Goal: Information Seeking & Learning: Learn about a topic

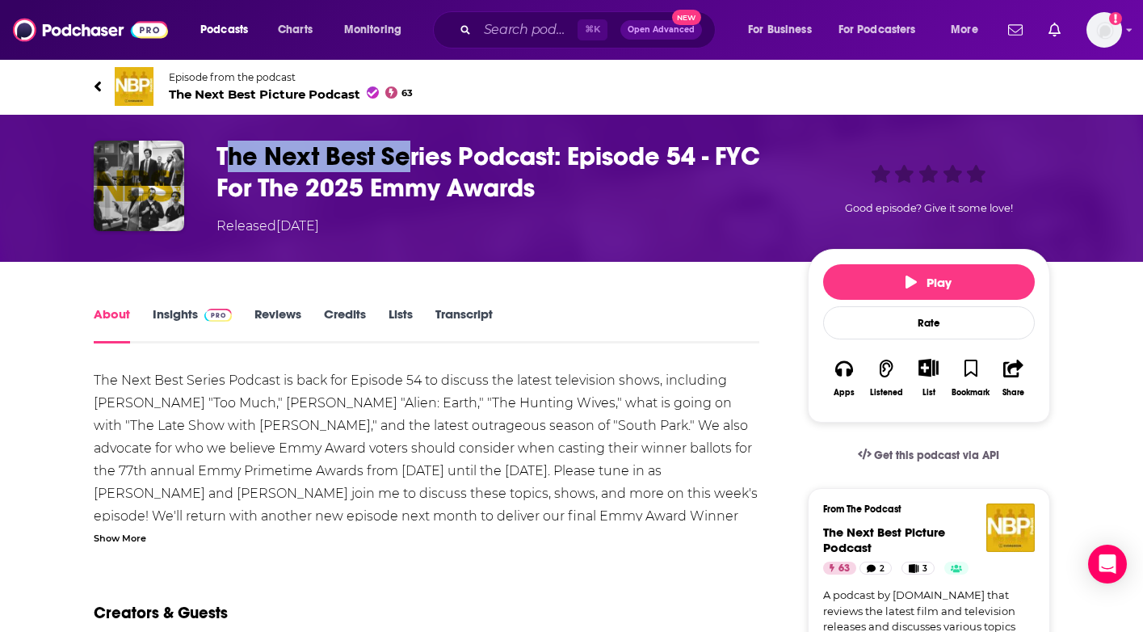
drag, startPoint x: 237, startPoint y: 154, endPoint x: 411, endPoint y: 154, distance: 174.5
click at [411, 154] on h1 "The Next Best Series Podcast: Episode 54 - FYC For The 2025 Emmy Awards" at bounding box center [498, 172] width 565 height 63
click at [411, 156] on h1 "The Next Best Series Podcast: Episode 54 - FYC For The 2025 Emmy Awards" at bounding box center [498, 172] width 565 height 63
drag, startPoint x: 222, startPoint y: 147, endPoint x: 519, endPoint y: 153, distance: 297.3
click at [519, 153] on h1 "The Next Best Series Podcast: Episode 54 - FYC For The 2025 Emmy Awards" at bounding box center [498, 172] width 565 height 63
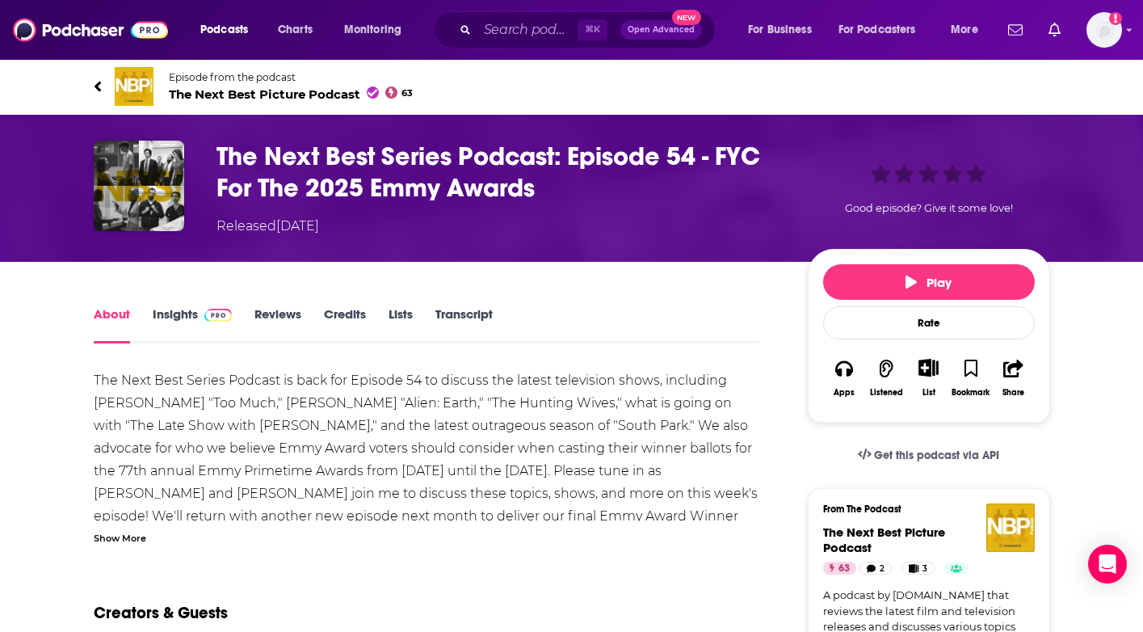
drag, startPoint x: 519, startPoint y: 153, endPoint x: 551, endPoint y: 179, distance: 40.8
click at [521, 153] on h1 "The Next Best Series Podcast: Episode 54 - FYC For The 2025 Emmy Awards" at bounding box center [498, 172] width 565 height 63
drag, startPoint x: 310, startPoint y: 159, endPoint x: 368, endPoint y: 161, distance: 57.4
click at [368, 161] on div "The Next Best Series Podcast: Episode 54 - FYC For The 2025 Emmy Awards Release…" at bounding box center [572, 188] width 956 height 95
drag, startPoint x: 368, startPoint y: 161, endPoint x: 504, endPoint y: 202, distance: 142.6
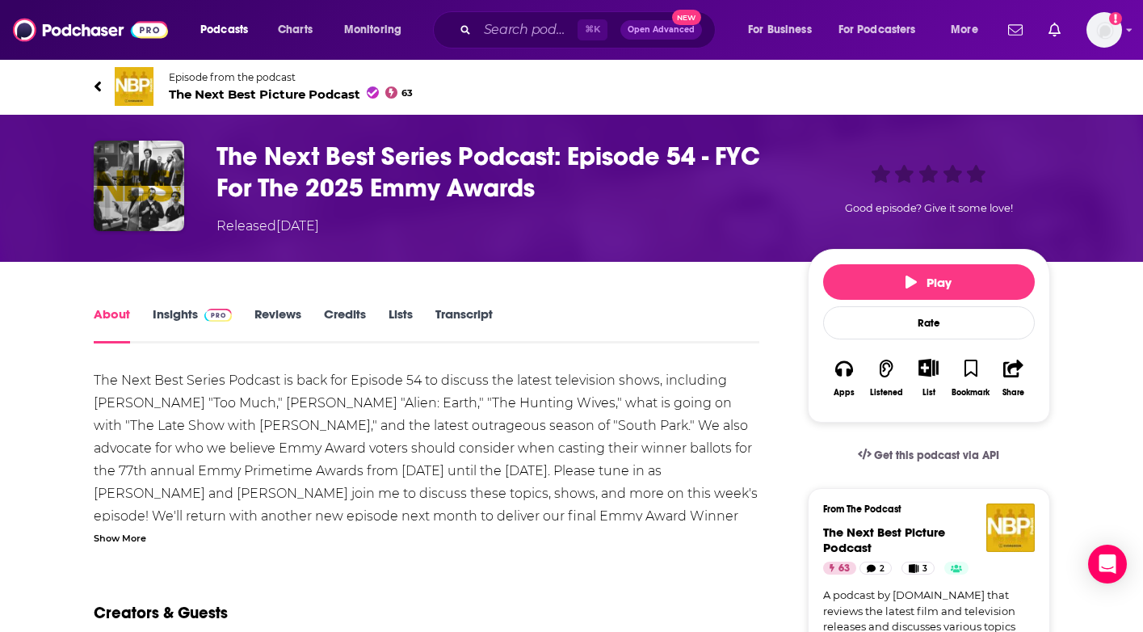
click at [368, 161] on h1 "The Next Best Series Podcast: Episode 54 - FYC For The 2025 Emmy Awards" at bounding box center [498, 172] width 565 height 63
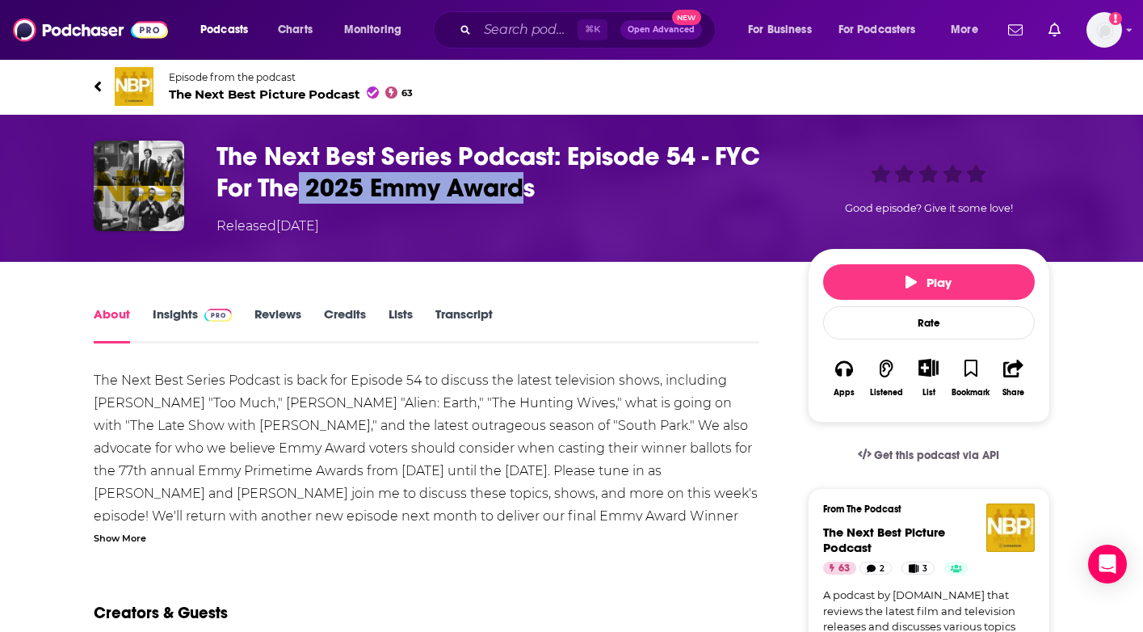
drag, startPoint x: 523, startPoint y: 194, endPoint x: 283, endPoint y: 184, distance: 240.9
click at [295, 185] on h1 "The Next Best Series Podcast: Episode 54 - FYC For The 2025 Emmy Awards" at bounding box center [498, 172] width 565 height 63
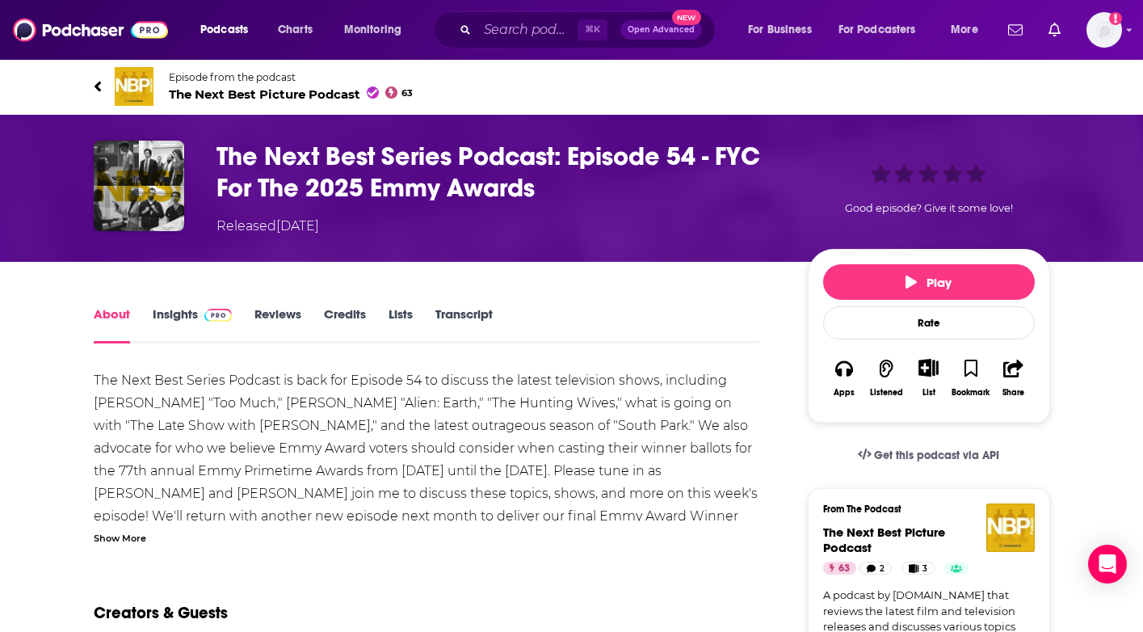
click at [281, 184] on h1 "The Next Best Series Podcast: Episode 54 - FYC For The 2025 Emmy Awards" at bounding box center [498, 172] width 565 height 63
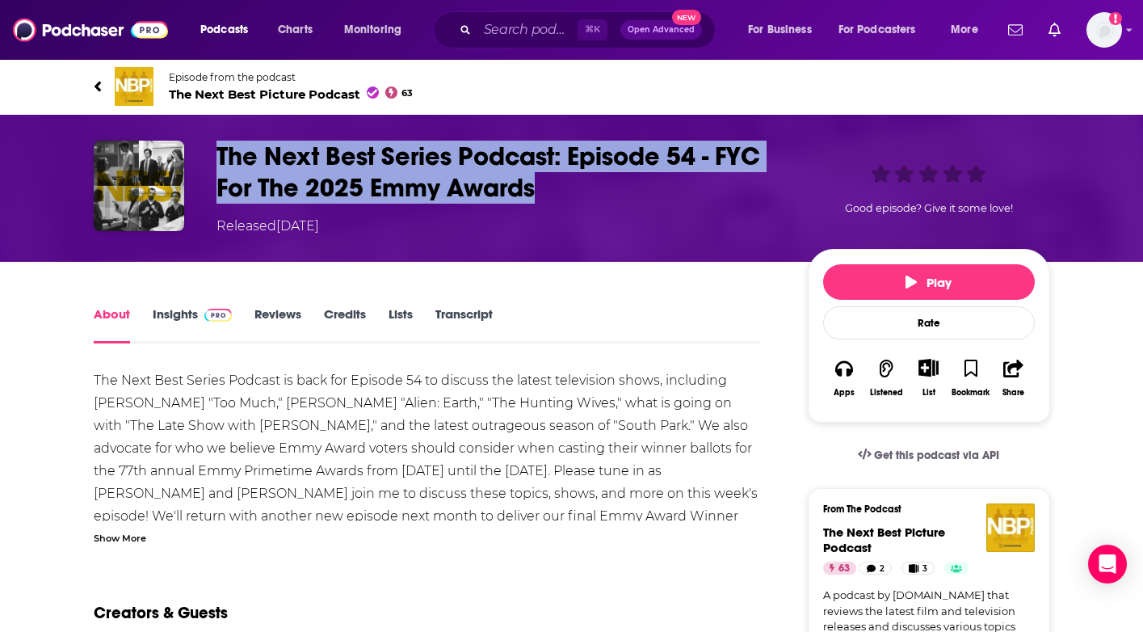
drag, startPoint x: 211, startPoint y: 156, endPoint x: 572, endPoint y: 180, distance: 361.9
click at [572, 180] on div "The Next Best Series Podcast: Episode 54 - FYC For The 2025 Emmy Awards Release…" at bounding box center [572, 188] width 956 height 95
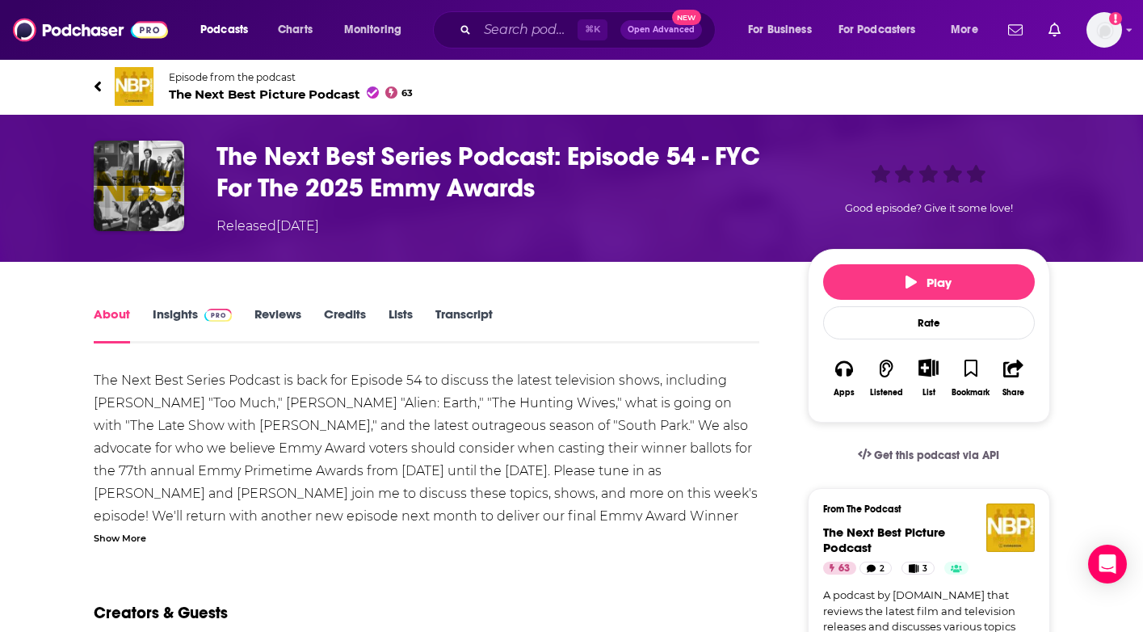
click at [572, 180] on h1 "The Next Best Series Podcast: Episode 54 - FYC For The 2025 Emmy Awards" at bounding box center [498, 172] width 565 height 63
drag, startPoint x: 236, startPoint y: 153, endPoint x: 342, endPoint y: 161, distance: 106.9
click at [342, 161] on div "The Next Best Series Podcast: Episode 54 - FYC For The 2025 Emmy Awards Release…" at bounding box center [572, 188] width 956 height 95
click at [342, 161] on h1 "The Next Best Series Podcast: Episode 54 - FYC For The 2025 Emmy Awards" at bounding box center [498, 172] width 565 height 63
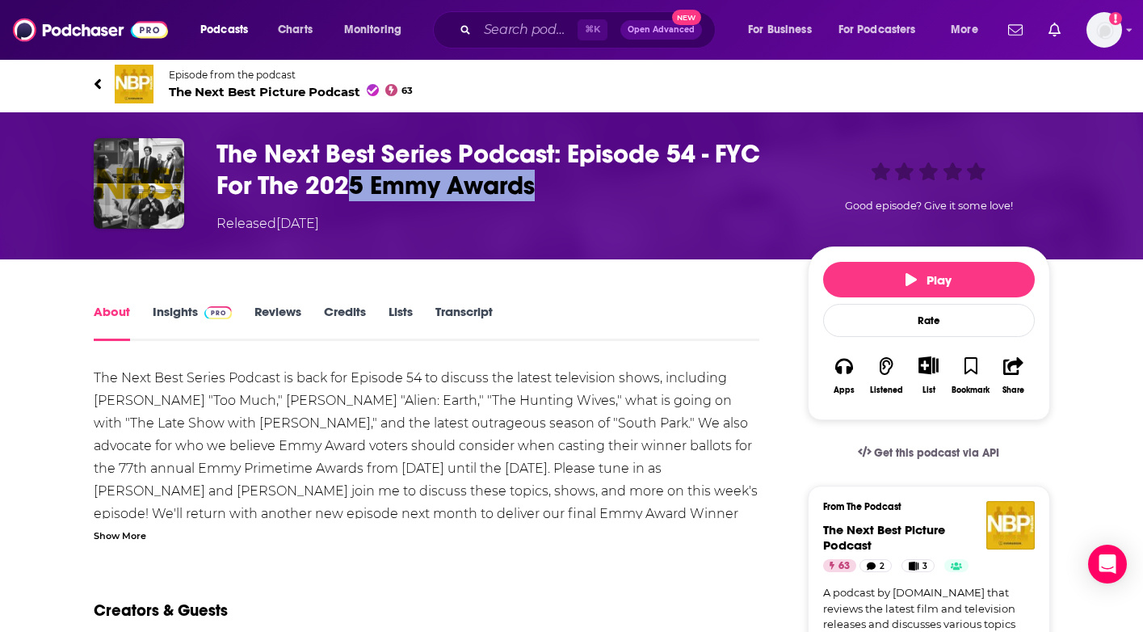
drag, startPoint x: 553, startPoint y: 181, endPoint x: 347, endPoint y: 174, distance: 205.3
click at [351, 172] on h1 "The Next Best Series Podcast: Episode 54 - FYC For The 2025 Emmy Awards" at bounding box center [498, 169] width 565 height 63
drag, startPoint x: 347, startPoint y: 174, endPoint x: 291, endPoint y: 174, distance: 56.5
click at [336, 174] on h1 "The Next Best Series Podcast: Episode 54 - FYC For The 2025 Emmy Awards" at bounding box center [498, 169] width 565 height 63
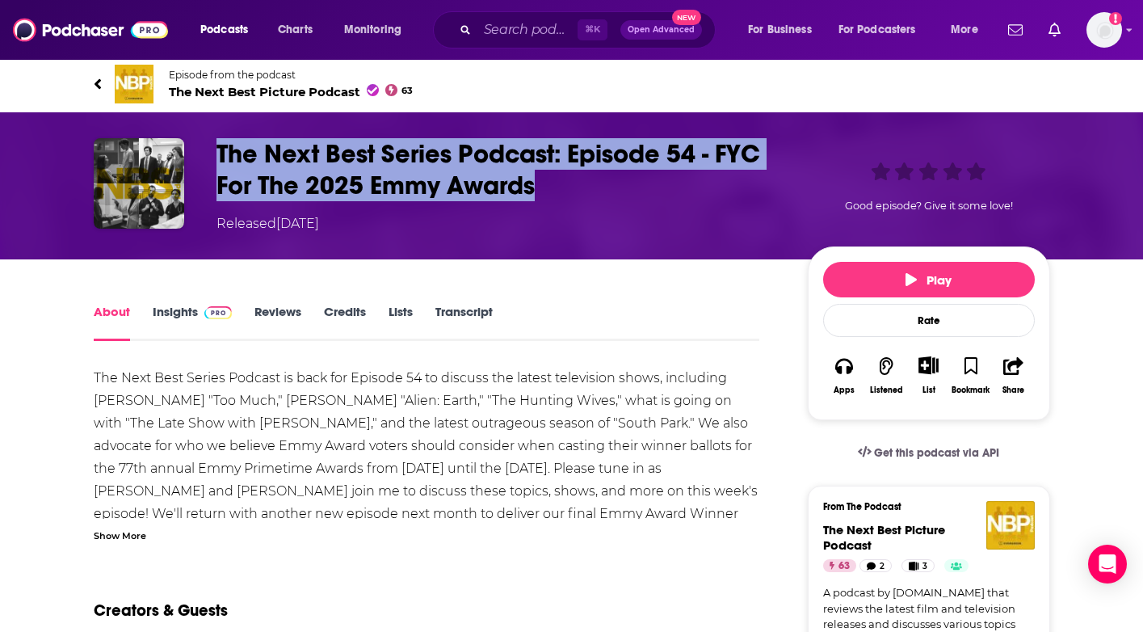
drag, startPoint x: 244, startPoint y: 152, endPoint x: 630, endPoint y: 189, distance: 387.9
click at [630, 189] on h1 "The Next Best Series Podcast: Episode 54 - FYC For The 2025 Emmy Awards" at bounding box center [498, 169] width 565 height 63
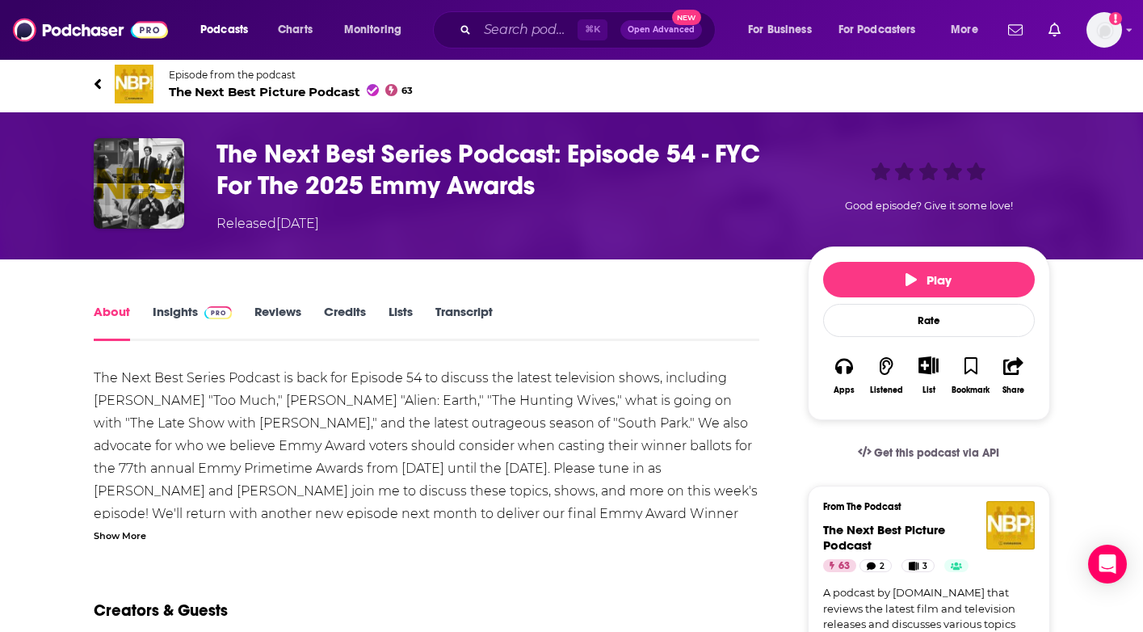
drag, startPoint x: 630, startPoint y: 189, endPoint x: 473, endPoint y: 215, distance: 159.6
click at [629, 190] on h1 "The Next Best Series Podcast: Episode 54 - FYC For The 2025 Emmy Awards" at bounding box center [498, 169] width 565 height 63
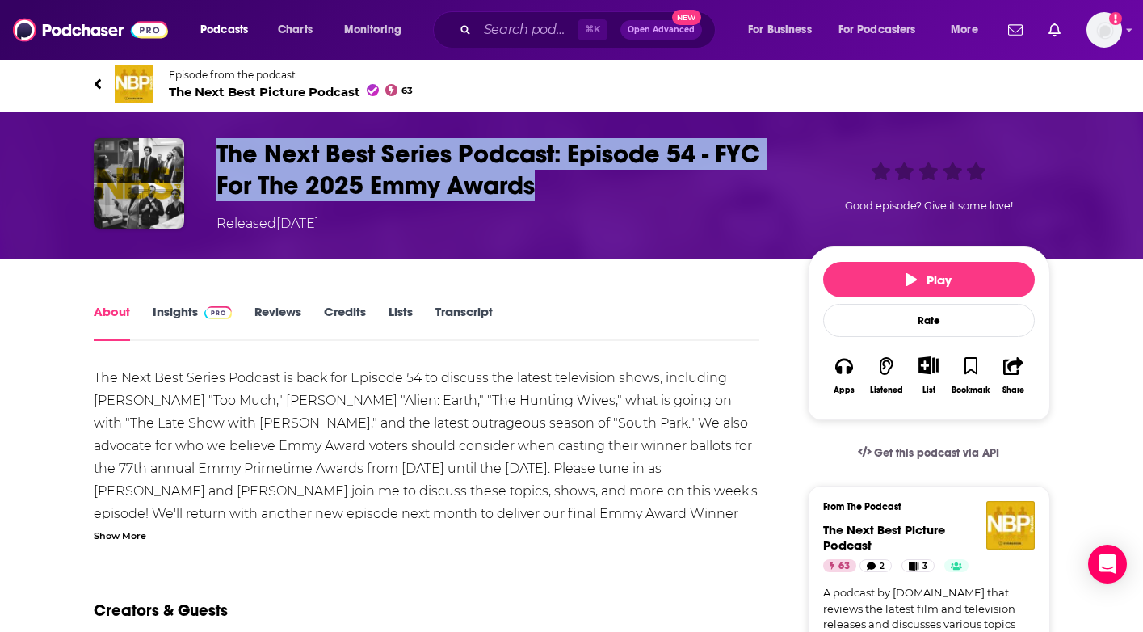
drag, startPoint x: 330, startPoint y: 153, endPoint x: 587, endPoint y: 192, distance: 260.7
click at [587, 192] on div "The Next Best Series Podcast: Episode 54 - FYC For The 2025 Emmy Awards Release…" at bounding box center [572, 185] width 956 height 95
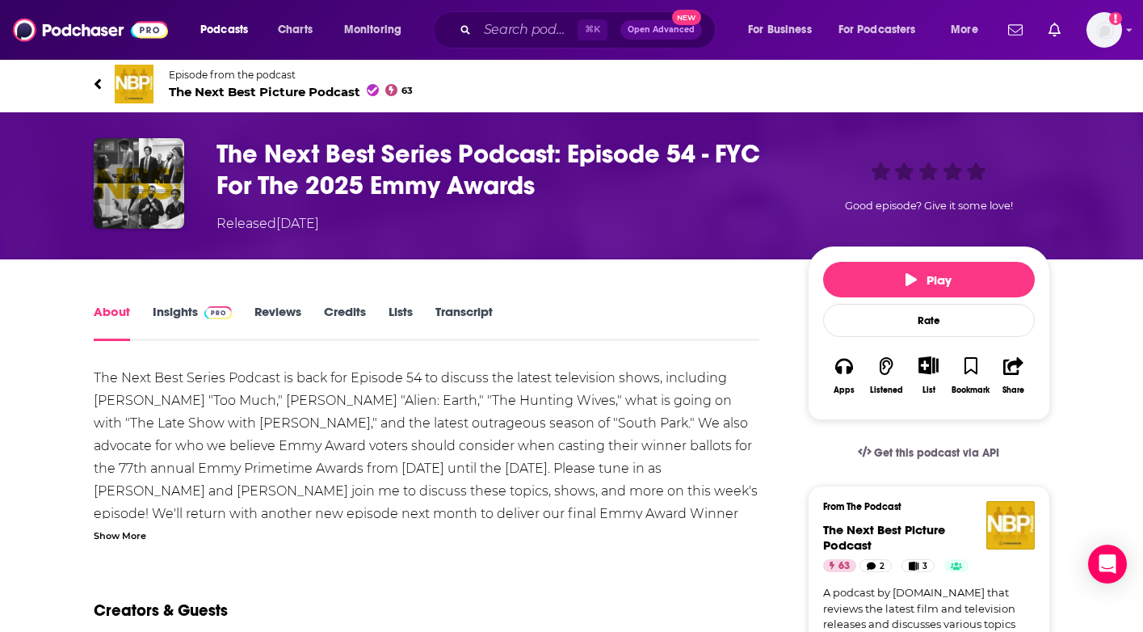
click at [588, 192] on h1 "The Next Best Series Podcast: Episode 54 - FYC For The 2025 Emmy Awards" at bounding box center [498, 169] width 565 height 63
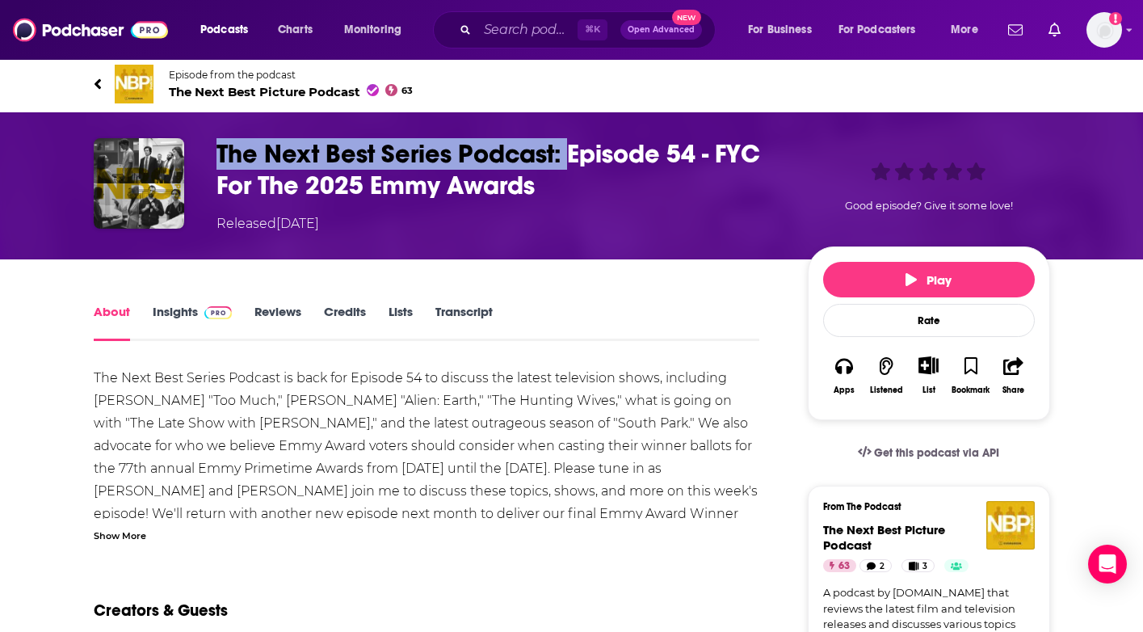
drag, startPoint x: 213, startPoint y: 152, endPoint x: 565, endPoint y: 153, distance: 352.2
click at [565, 153] on div "The Next Best Series Podcast: Episode 54 - FYC For The 2025 Emmy Awards Release…" at bounding box center [572, 185] width 956 height 95
click at [565, 154] on h1 "The Next Best Series Podcast: Episode 54 - FYC For The 2025 Emmy Awards" at bounding box center [498, 169] width 565 height 63
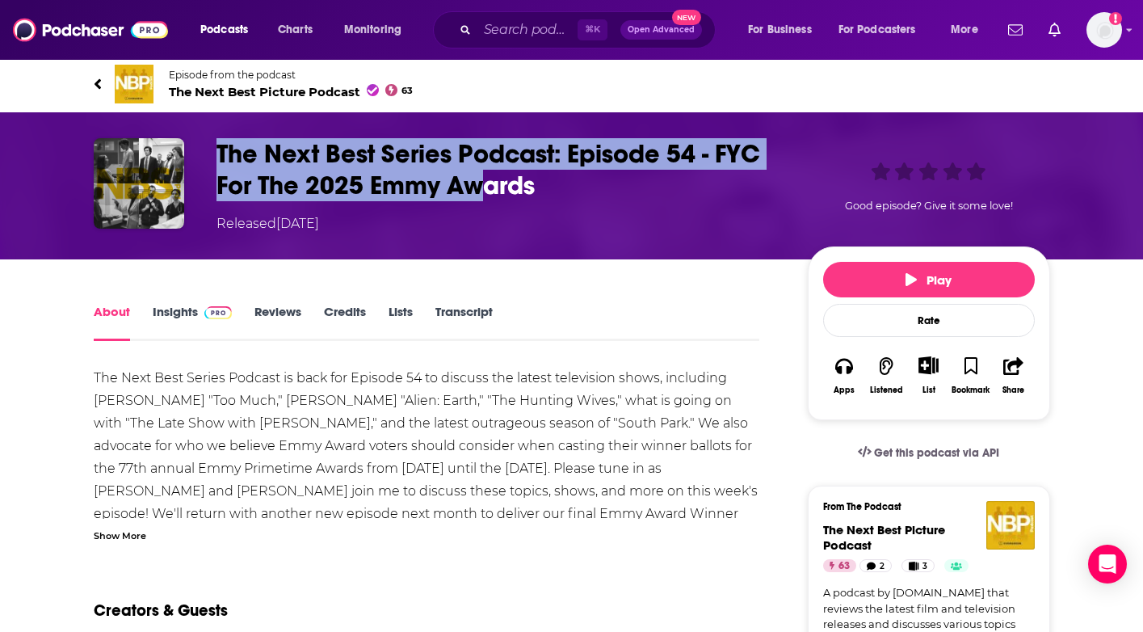
drag, startPoint x: 256, startPoint y: 152, endPoint x: 487, endPoint y: 170, distance: 231.7
click at [487, 170] on div "The Next Best Series Podcast: Episode 54 - FYC For The 2025 Emmy Awards Release…" at bounding box center [572, 185] width 956 height 95
click at [487, 170] on h1 "The Next Best Series Podcast: Episode 54 - FYC For The 2025 Emmy Awards" at bounding box center [498, 169] width 565 height 63
drag, startPoint x: 516, startPoint y: 190, endPoint x: 197, endPoint y: 163, distance: 320.2
click at [196, 164] on div "The Next Best Series Podcast: Episode 54 - FYC For The 2025 Emmy Awards Release…" at bounding box center [572, 185] width 956 height 95
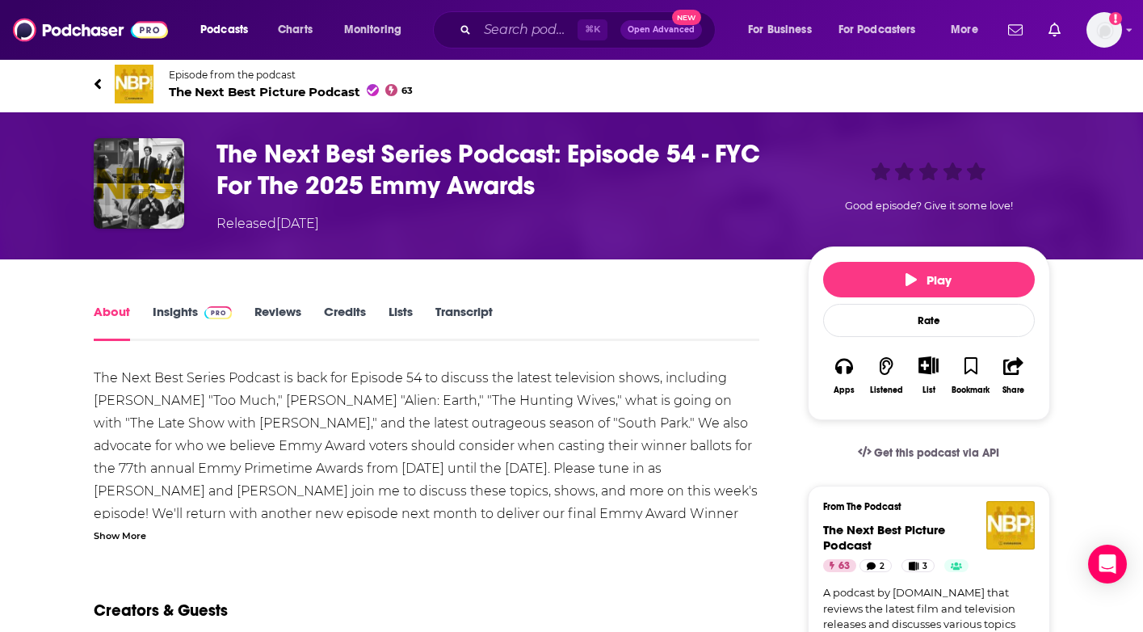
click at [221, 156] on h1 "The Next Best Series Podcast: Episode 54 - FYC For The 2025 Emmy Awards" at bounding box center [498, 169] width 565 height 63
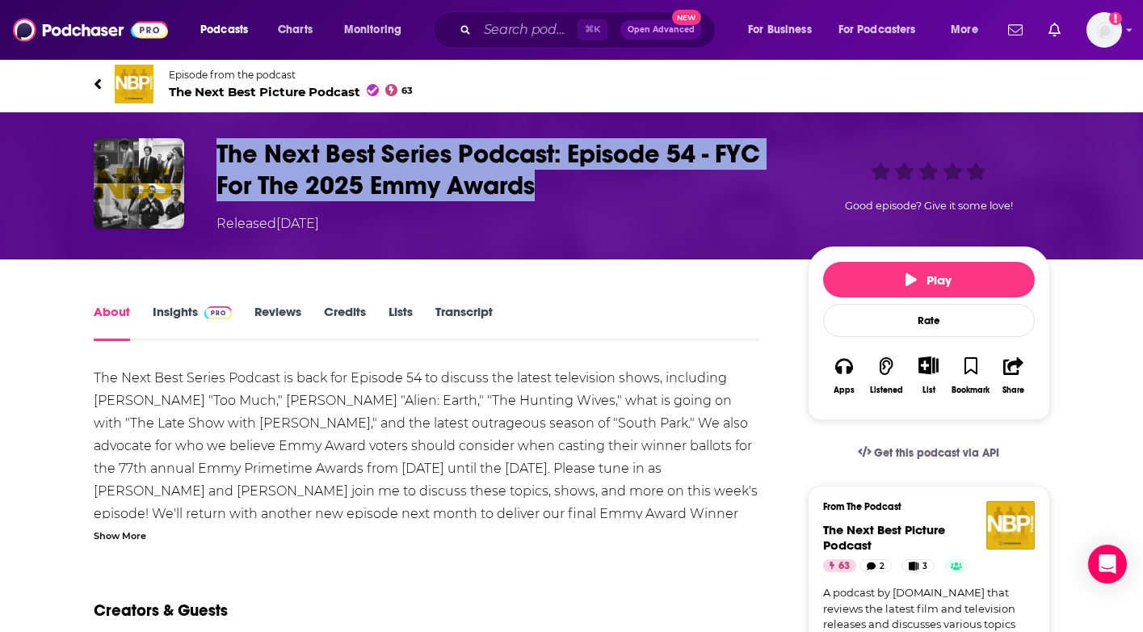
drag, startPoint x: 218, startPoint y: 153, endPoint x: 616, endPoint y: 192, distance: 400.1
click at [616, 192] on h1 "The Next Best Series Podcast: Episode 54 - FYC For The 2025 Emmy Awards" at bounding box center [498, 169] width 565 height 63
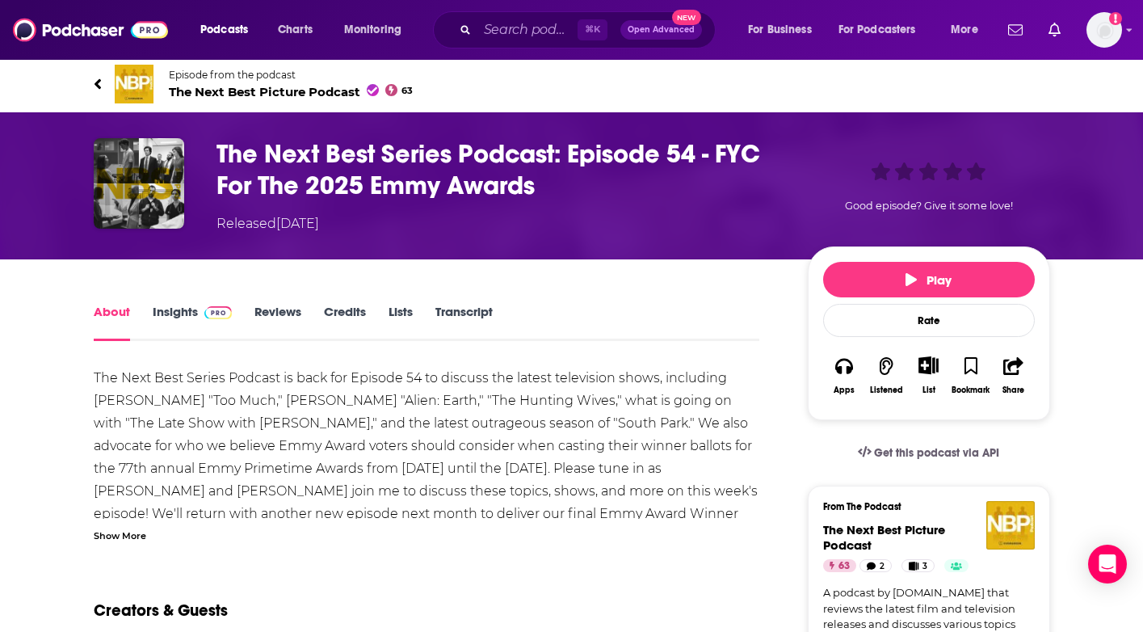
click at [616, 192] on h1 "The Next Best Series Podcast: Episode 54 - FYC For The 2025 Emmy Awards" at bounding box center [498, 169] width 565 height 63
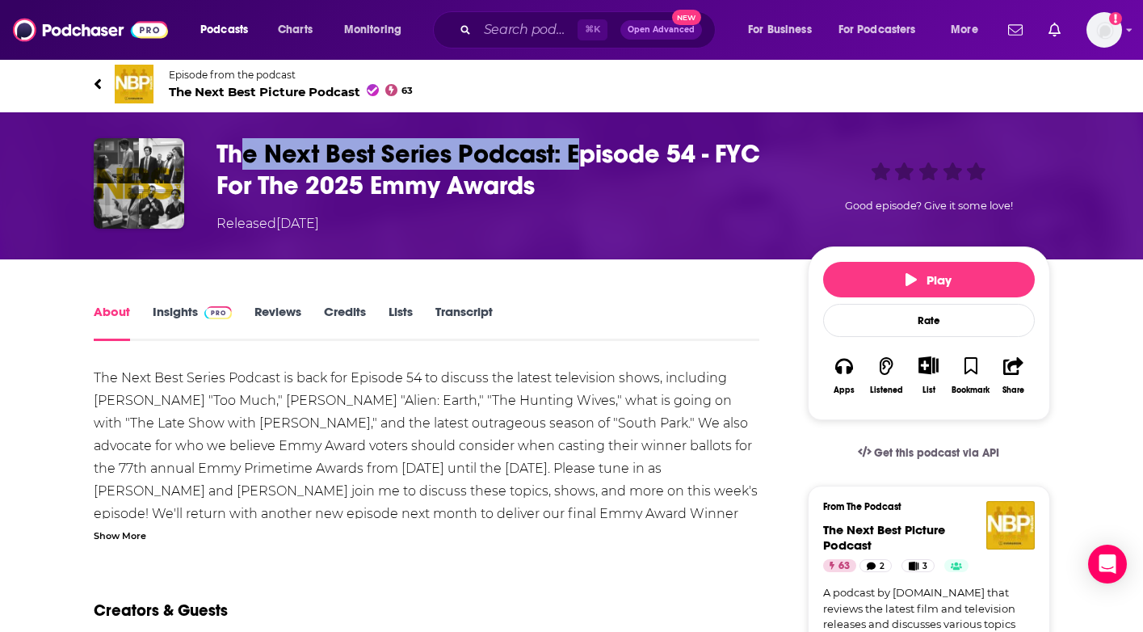
drag, startPoint x: 261, startPoint y: 152, endPoint x: 580, endPoint y: 160, distance: 319.2
click at [580, 160] on h1 "The Next Best Series Podcast: Episode 54 - FYC For The 2025 Emmy Awards" at bounding box center [498, 169] width 565 height 63
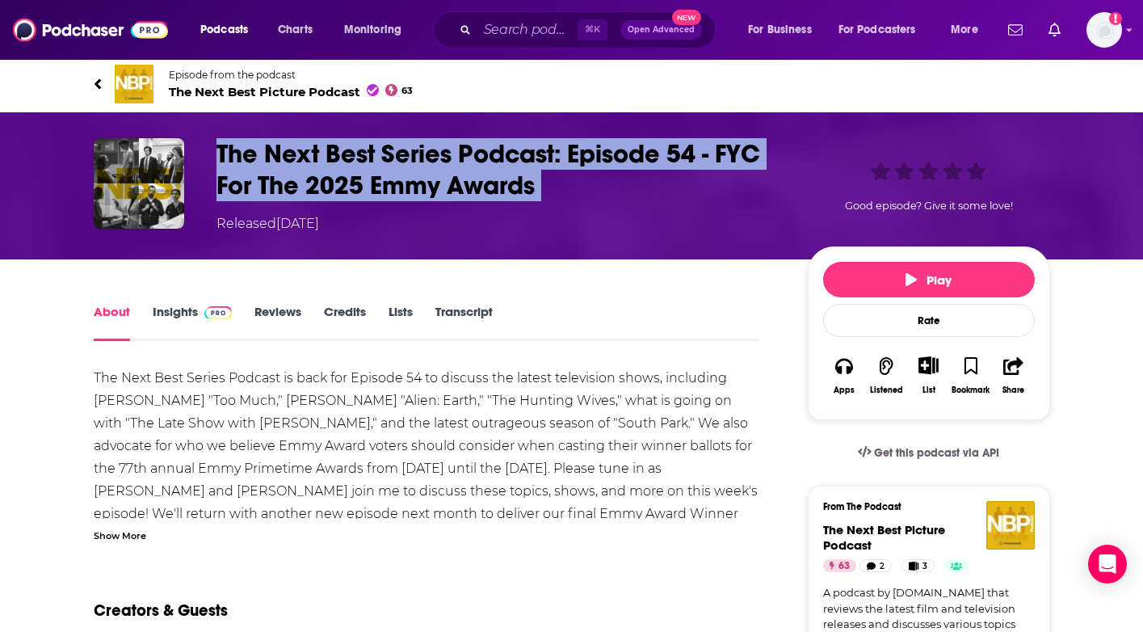
drag, startPoint x: 351, startPoint y: 174, endPoint x: 629, endPoint y: 208, distance: 280.0
click at [630, 208] on div "The Next Best Series Podcast: Episode 54 - FYC For The 2025 Emmy Awards Release…" at bounding box center [572, 185] width 956 height 95
copy h1 "The Next Best Series Podcast: Episode 54 - FYC For The 2025 Emmy Awards"
click at [326, 187] on h1 "The Next Best Series Podcast: Episode 54 - FYC For The 2025 Emmy Awards" at bounding box center [498, 169] width 565 height 63
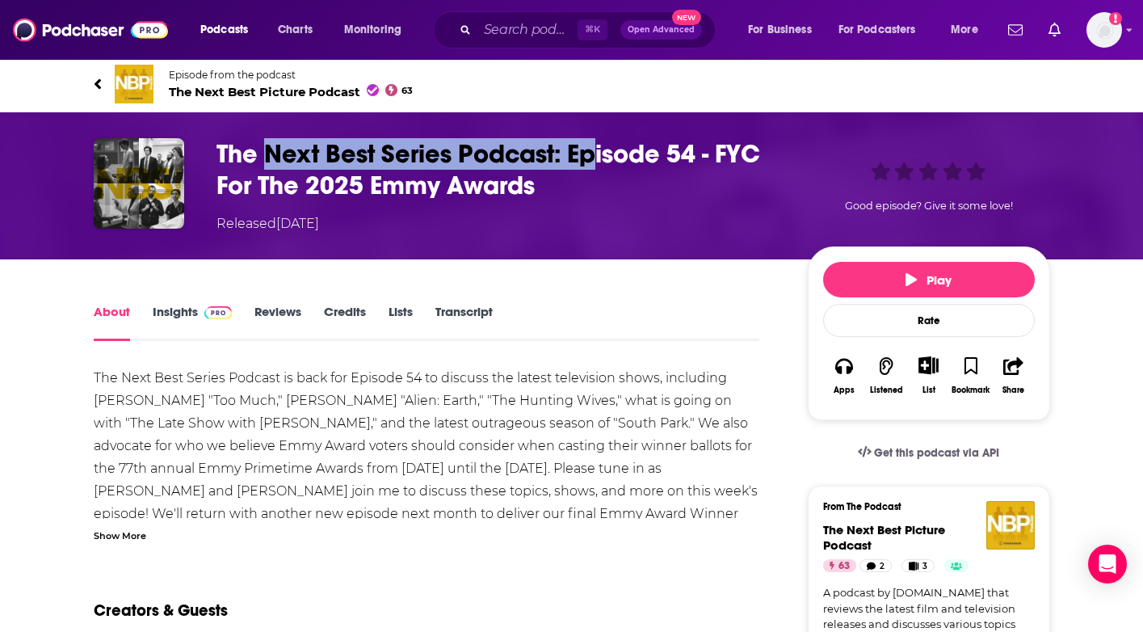
click at [598, 147] on h1 "The Next Best Series Podcast: Episode 54 - FYC For The 2025 Emmy Awards" at bounding box center [498, 169] width 565 height 63
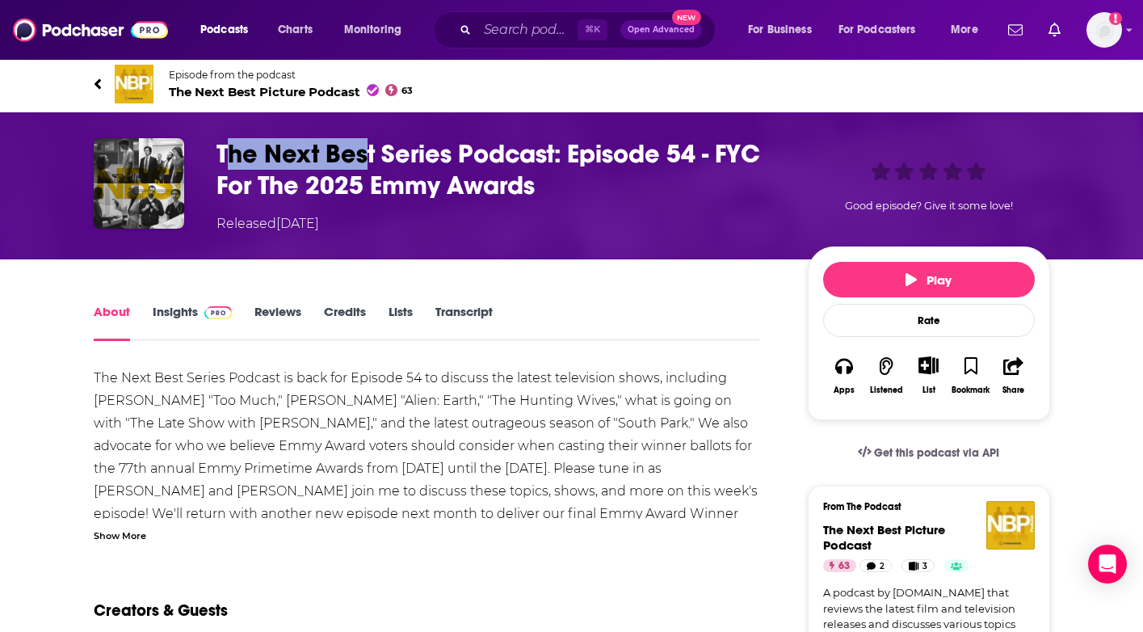
click at [369, 149] on h1 "The Next Best Series Podcast: Episode 54 - FYC For The 2025 Emmy Awards" at bounding box center [498, 169] width 565 height 63
drag, startPoint x: 461, startPoint y: 237, endPoint x: 472, endPoint y: 237, distance: 10.5
click at [472, 237] on div "The Next Best Series Podcast: Episode 54 - FYC For The 2025 Emmy Awards Release…" at bounding box center [572, 185] width 1034 height 147
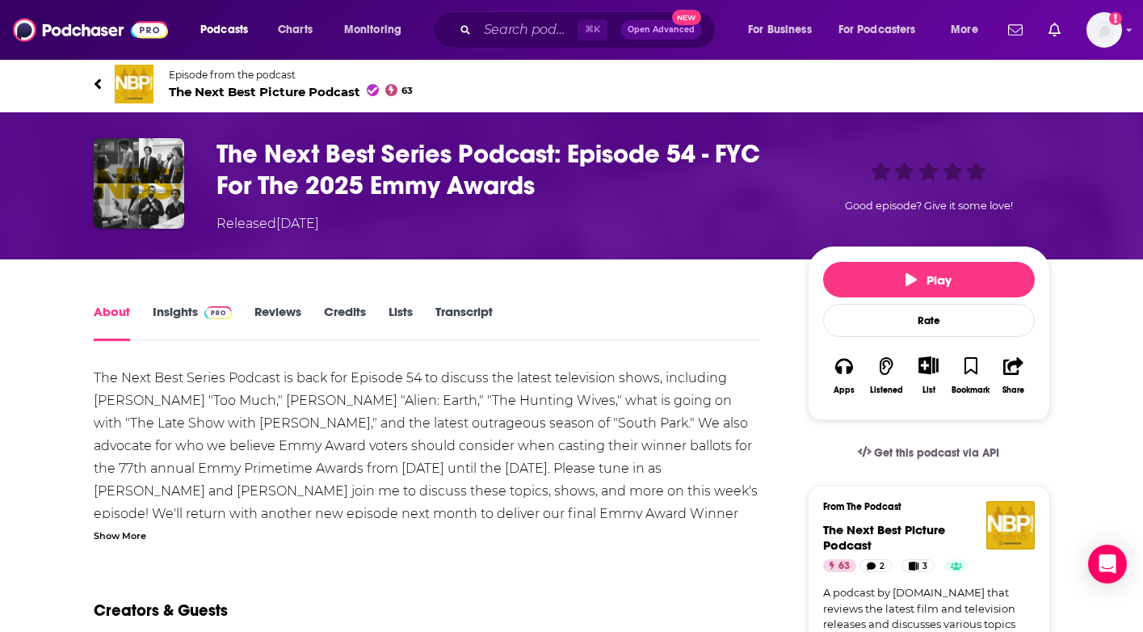
drag, startPoint x: 433, startPoint y: 224, endPoint x: 243, endPoint y: 224, distance: 189.8
click at [242, 224] on div "Released [DATE]" at bounding box center [498, 223] width 565 height 19
click at [243, 224] on div "Released [DATE]" at bounding box center [267, 223] width 103 height 19
drag, startPoint x: 357, startPoint y: 158, endPoint x: 423, endPoint y: 159, distance: 66.2
click at [423, 159] on div "The Next Best Series Podcast: Episode 54 - FYC For The 2025 Emmy Awards Release…" at bounding box center [572, 185] width 956 height 95
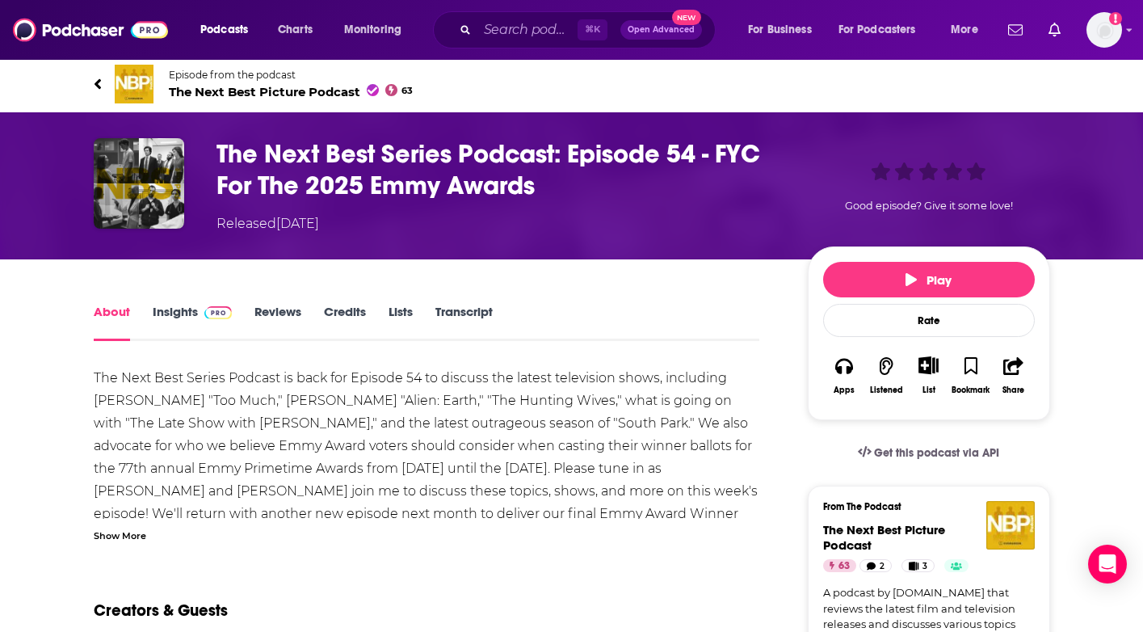
drag, startPoint x: 423, startPoint y: 159, endPoint x: 345, endPoint y: 177, distance: 80.3
click at [422, 159] on h1 "The Next Best Series Podcast: Episode 54 - FYC For The 2025 Emmy Awards" at bounding box center [498, 169] width 565 height 63
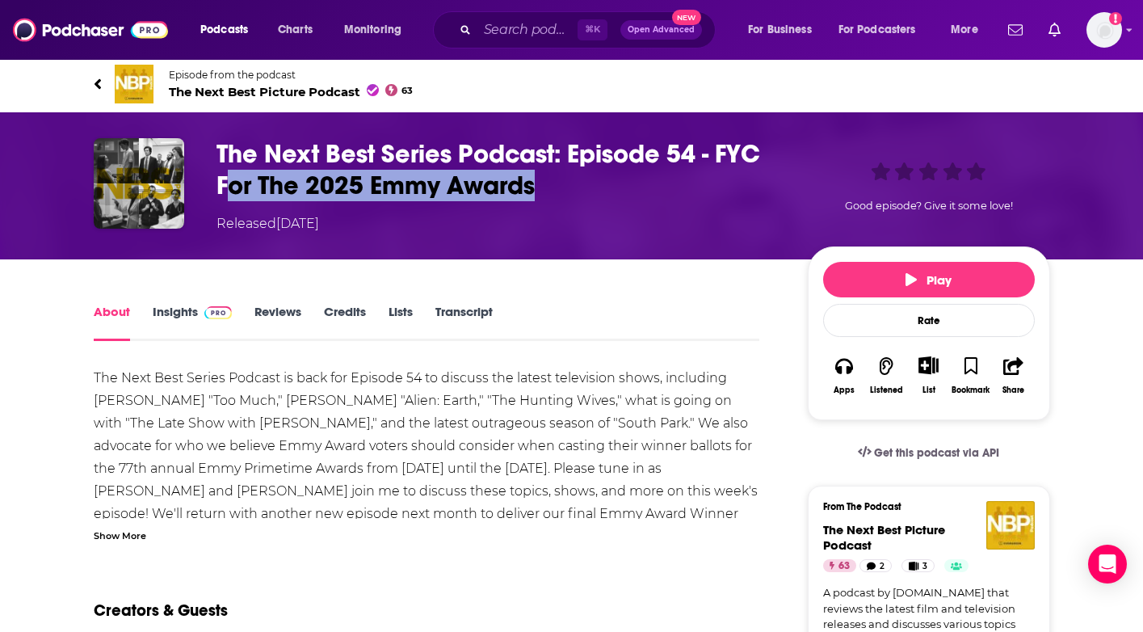
drag, startPoint x: 329, startPoint y: 184, endPoint x: 602, endPoint y: 197, distance: 273.3
click at [602, 197] on h1 "The Next Best Series Podcast: Episode 54 - FYC For The 2025 Emmy Awards" at bounding box center [498, 169] width 565 height 63
drag, startPoint x: 233, startPoint y: 182, endPoint x: 414, endPoint y: 183, distance: 181.8
click at [414, 183] on h1 "The Next Best Series Podcast: Episode 54 - FYC For The 2025 Emmy Awards" at bounding box center [498, 169] width 565 height 63
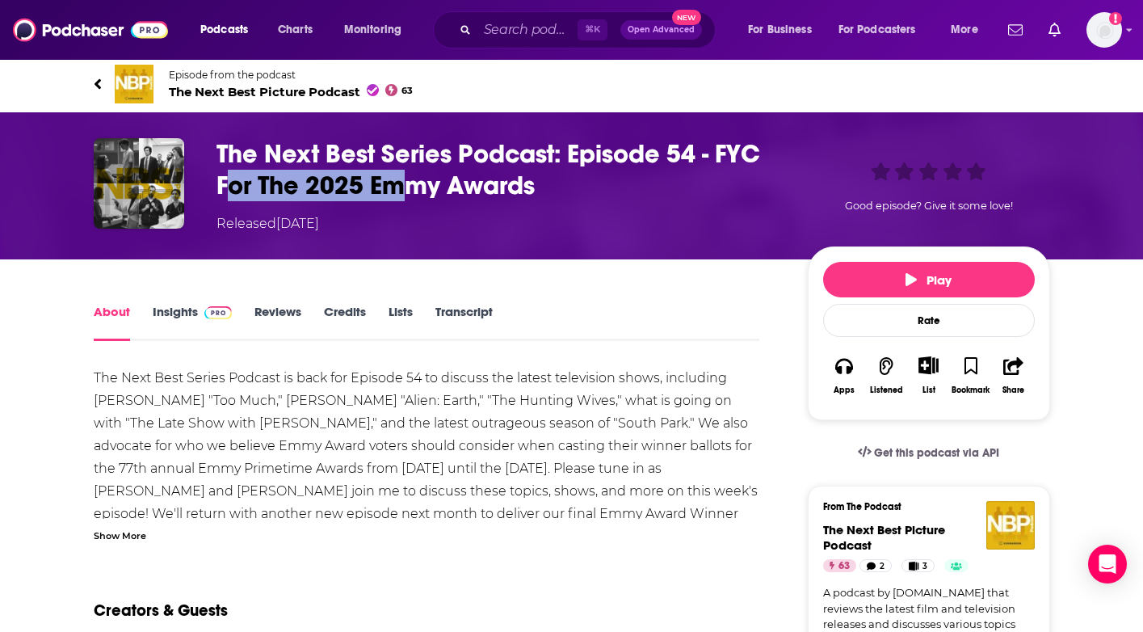
click at [414, 183] on h1 "The Next Best Series Podcast: Episode 54 - FYC For The 2025 Emmy Awards" at bounding box center [498, 169] width 565 height 63
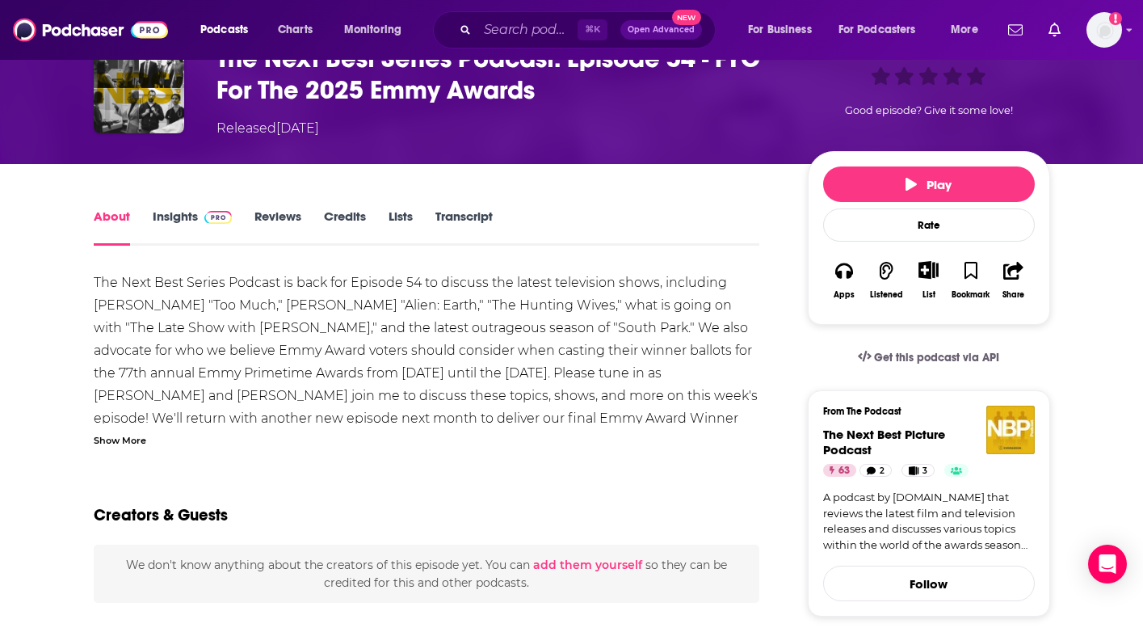
scroll to position [0, 0]
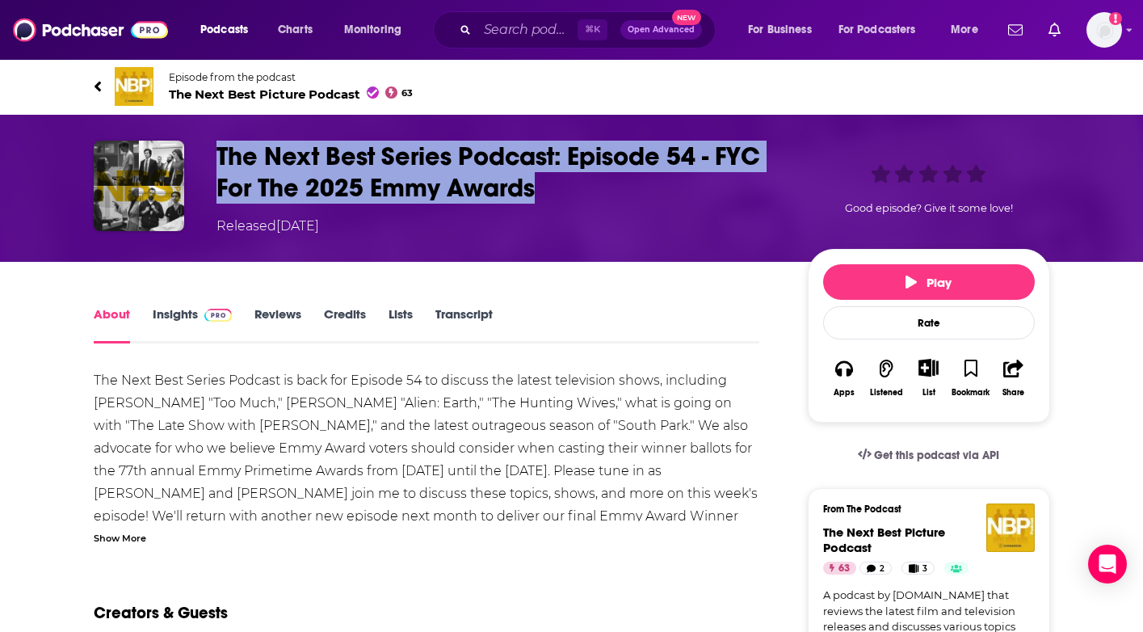
drag, startPoint x: 467, startPoint y: 189, endPoint x: 217, endPoint y: 158, distance: 251.5
click at [217, 158] on h1 "The Next Best Series Podcast: Episode 54 - FYC For The 2025 Emmy Awards" at bounding box center [498, 172] width 565 height 63
copy h1 "The Next Best Series Podcast: Episode 54 - FYC For The 2025 Emmy Awards"
click at [299, 188] on h1 "The Next Best Series Podcast: Episode 54 - FYC For The 2025 Emmy Awards" at bounding box center [498, 172] width 565 height 63
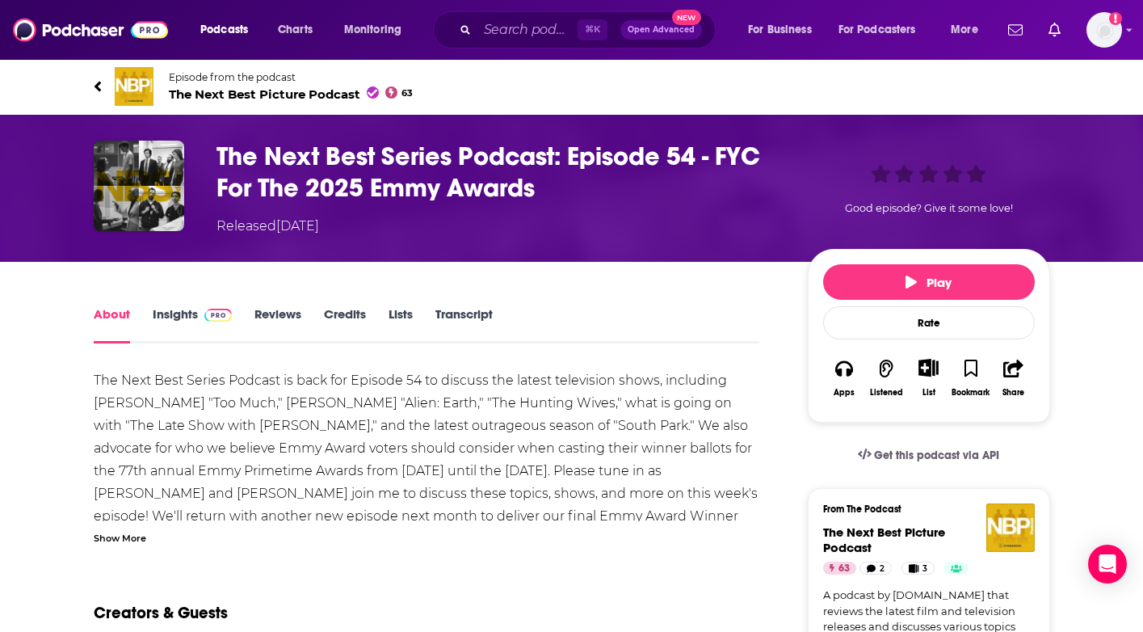
scroll to position [2, 0]
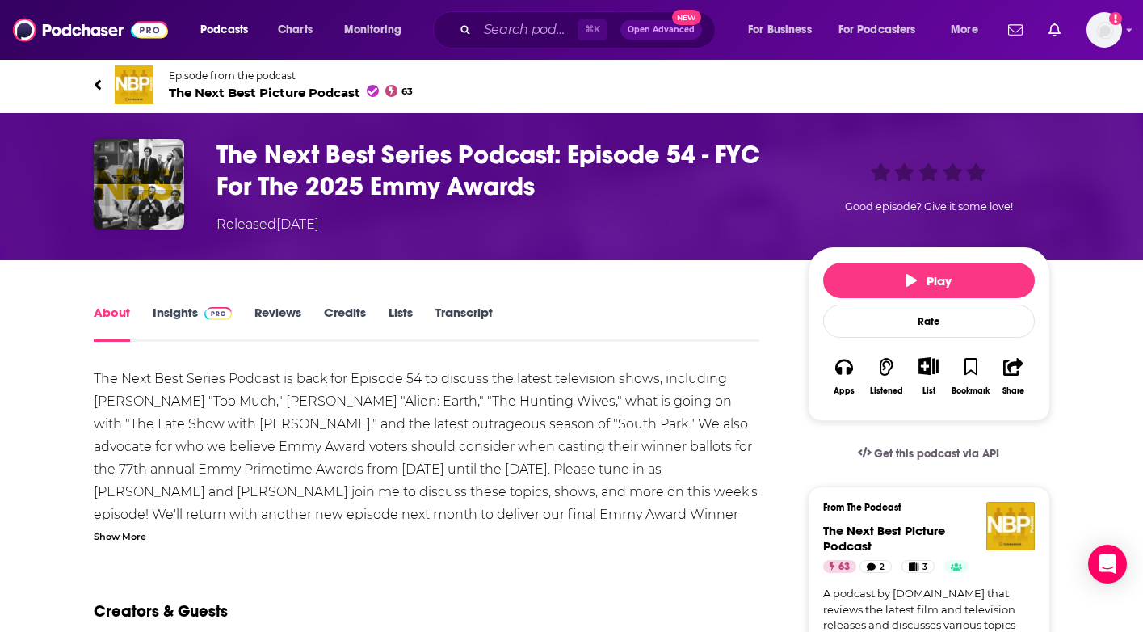
drag, startPoint x: 376, startPoint y: 353, endPoint x: 321, endPoint y: 410, distance: 78.3
click at [284, 86] on span "The Next Best Picture Podcast 63" at bounding box center [291, 92] width 245 height 15
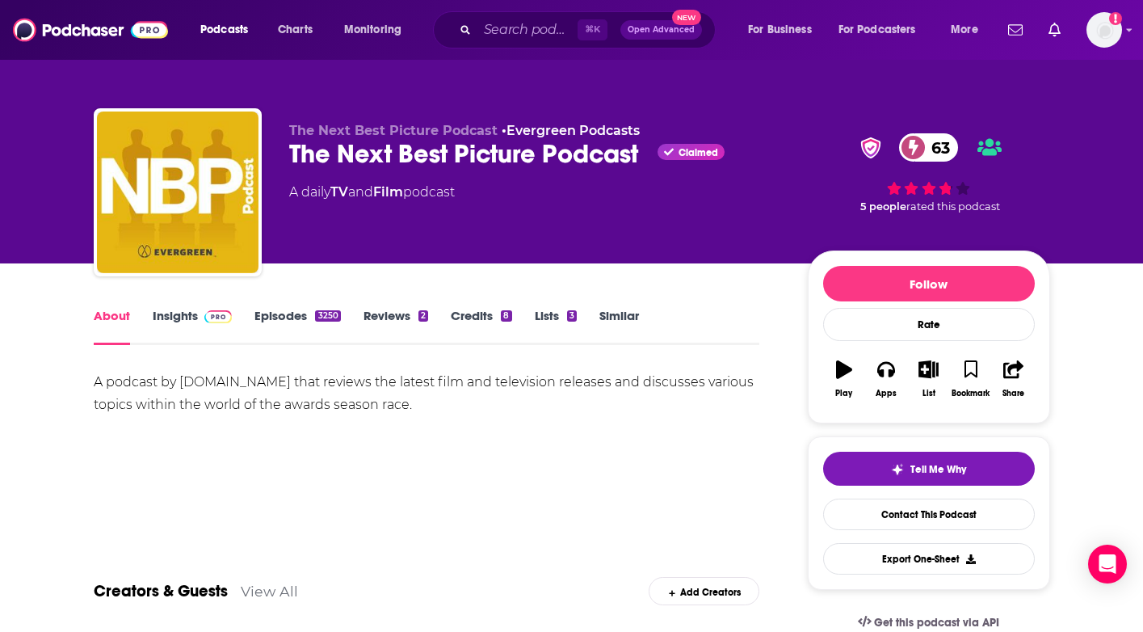
click at [292, 315] on link "Episodes 3250" at bounding box center [297, 326] width 86 height 37
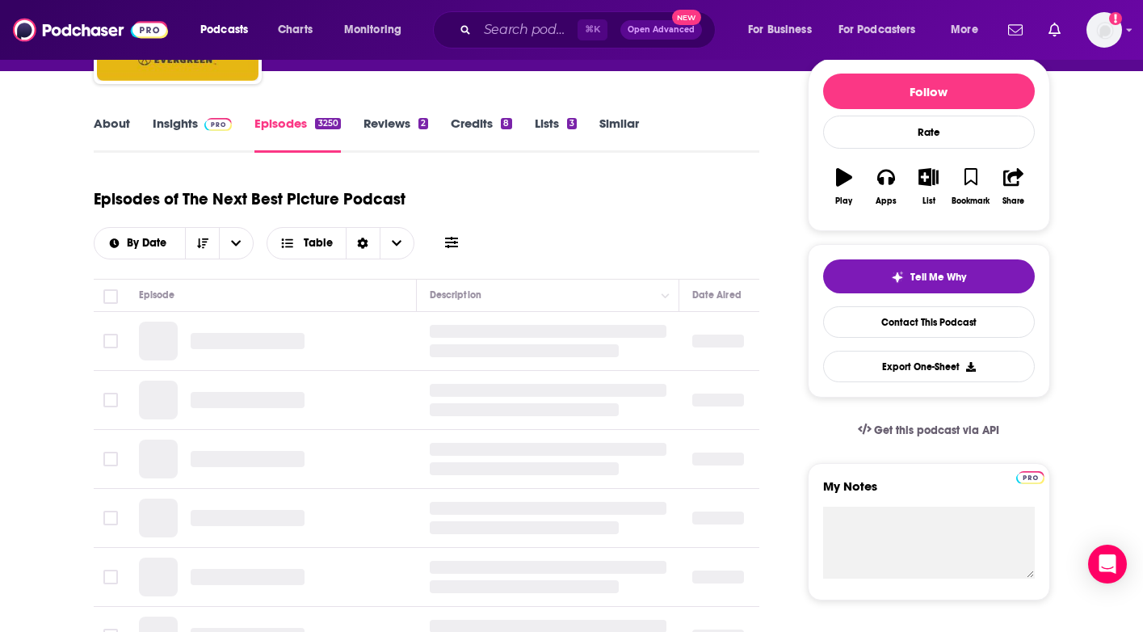
scroll to position [237, 0]
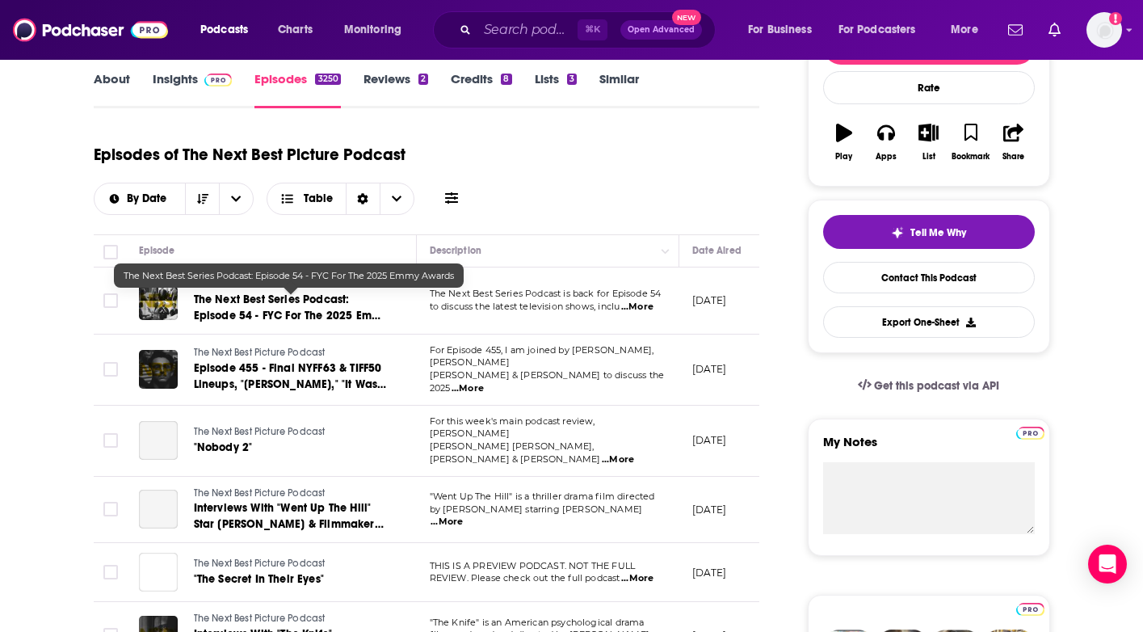
click at [252, 302] on span "The Next Best Series Podcast: Episode 54 - FYC For The 2025 Emmy Awards" at bounding box center [291, 315] width 194 height 46
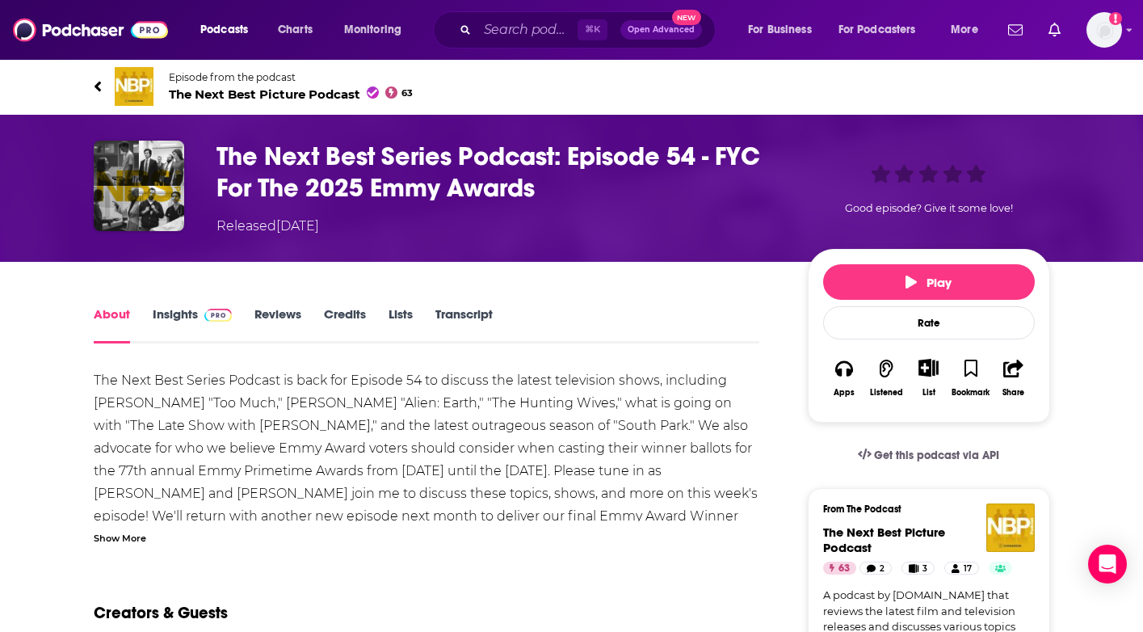
click at [586, 452] on div "The Next Best Series Podcast is back for Episode 54 to discuss the latest telev…" at bounding box center [427, 618] width 666 height 498
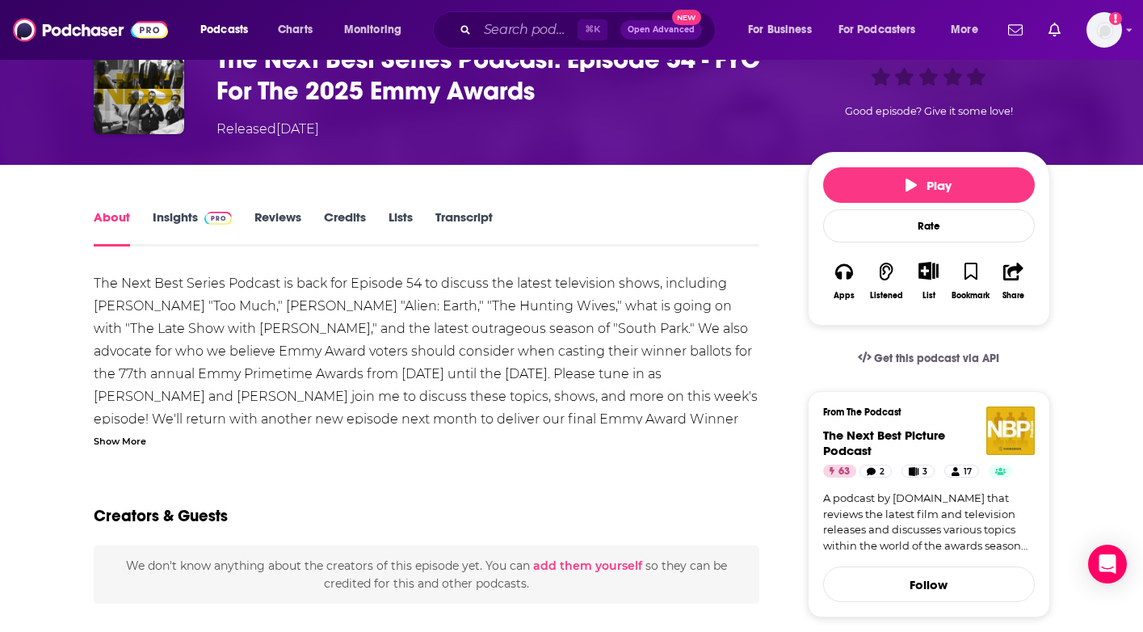
scroll to position [100, 0]
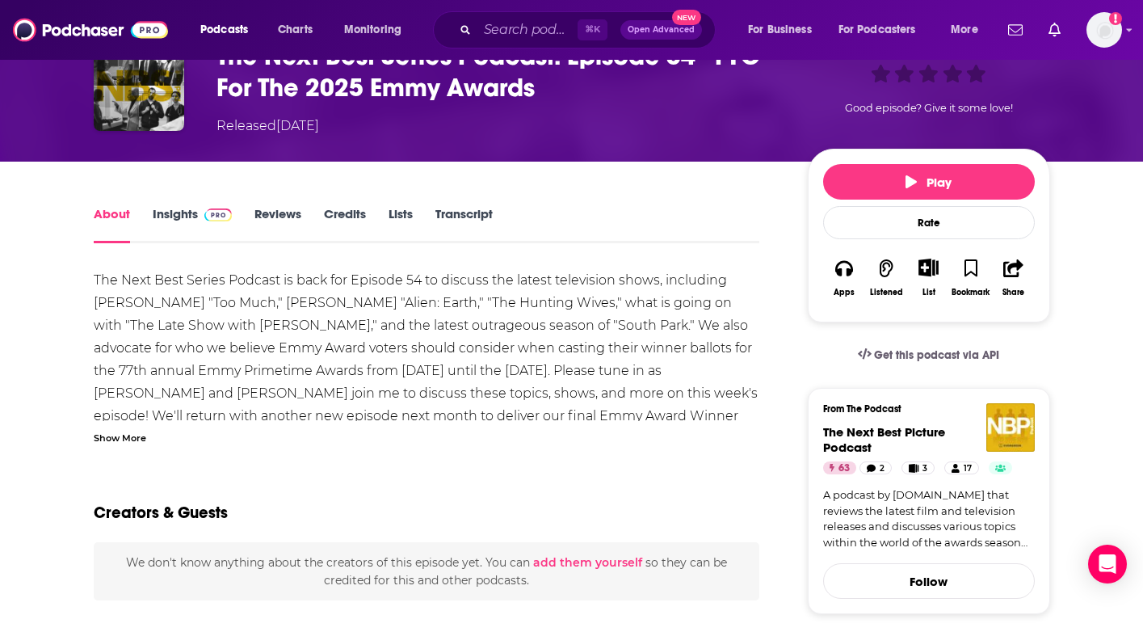
click at [128, 436] on div "Show More" at bounding box center [120, 436] width 53 height 15
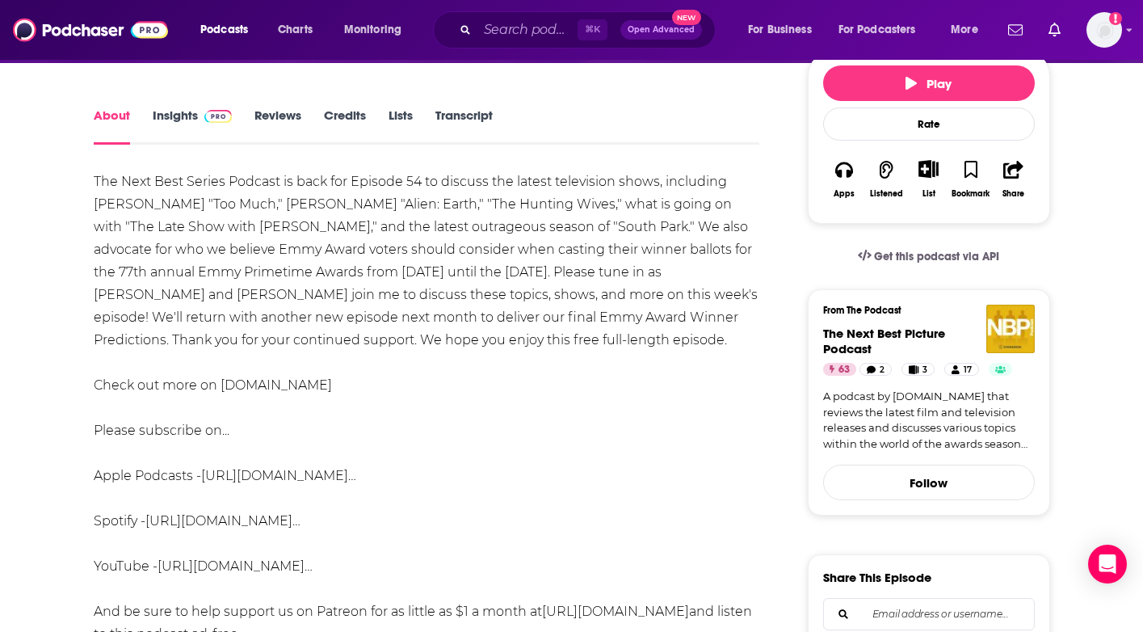
scroll to position [0, 0]
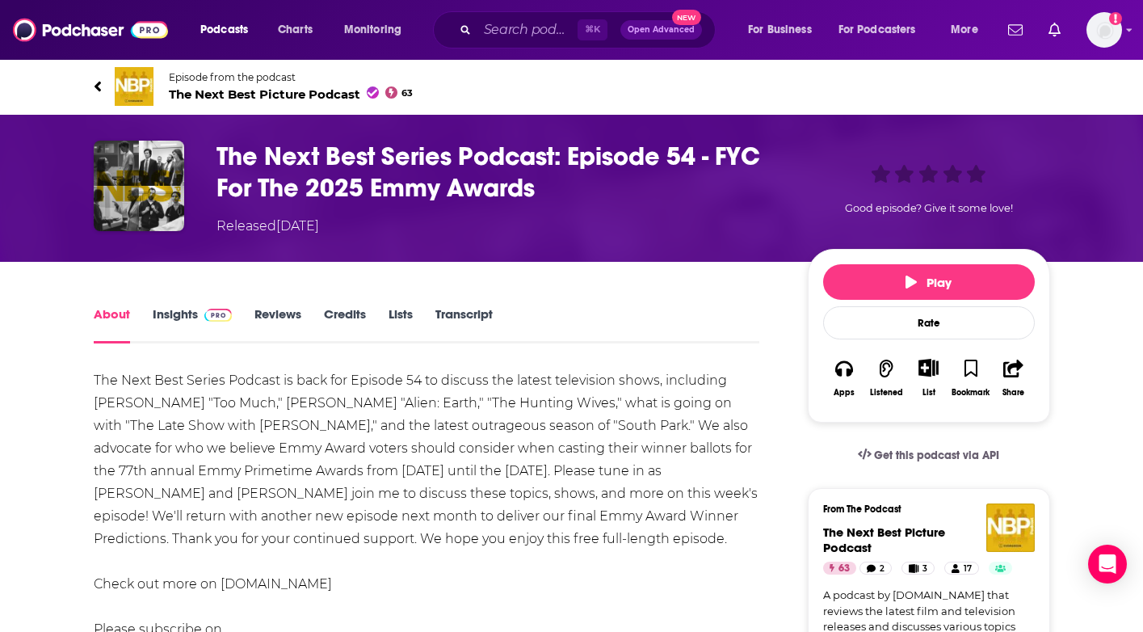
click at [168, 314] on link "Insights" at bounding box center [193, 324] width 80 height 37
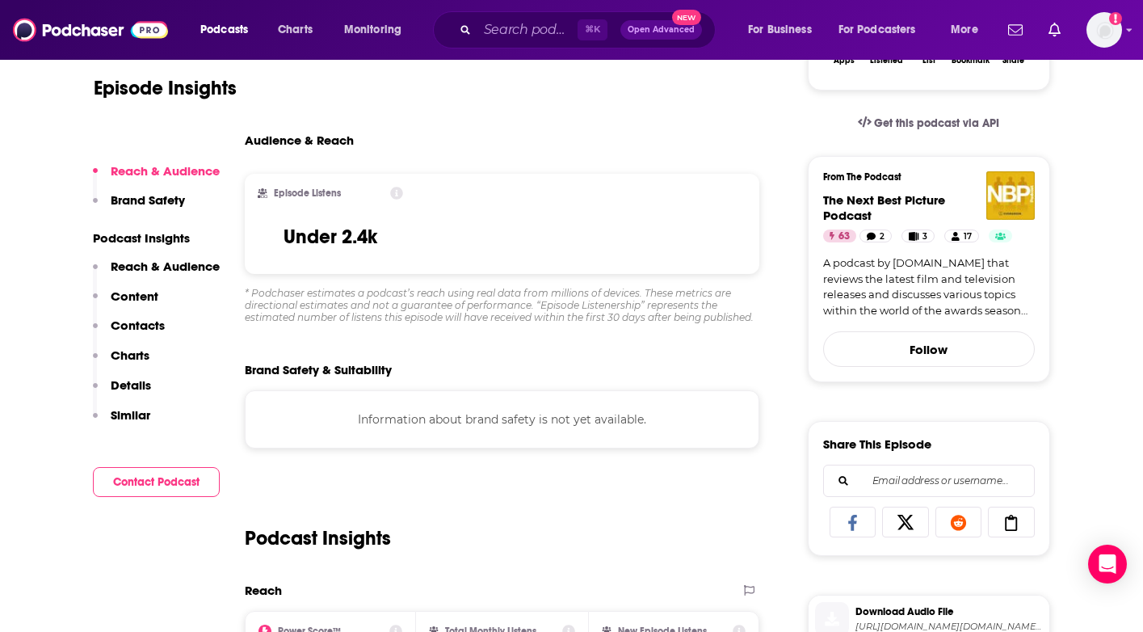
scroll to position [331, 0]
